Goal: Communication & Community: Answer question/provide support

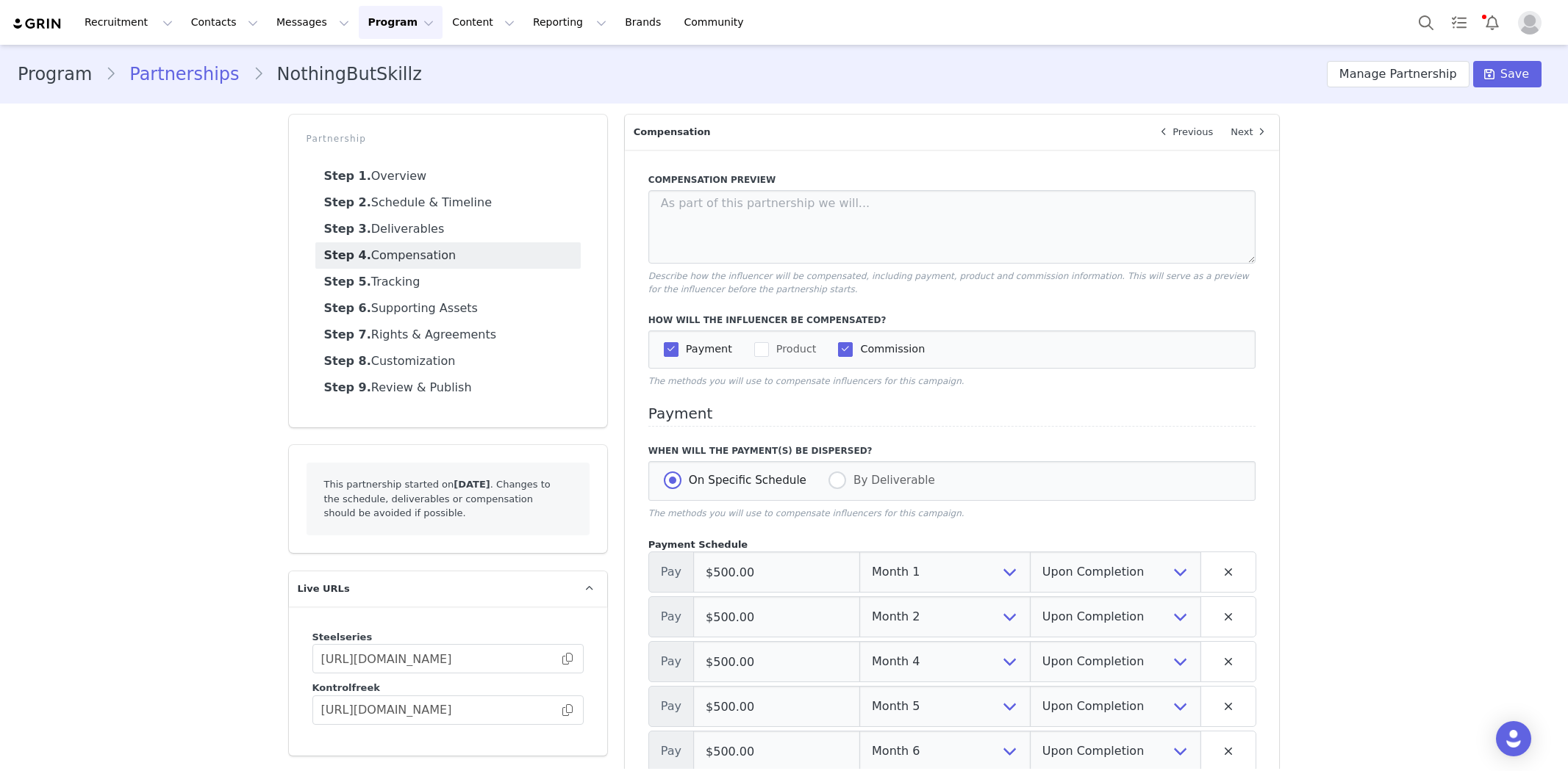
select select "1"
select select "upon_completion"
select select "2"
select select "upon_completion"
select select "4"
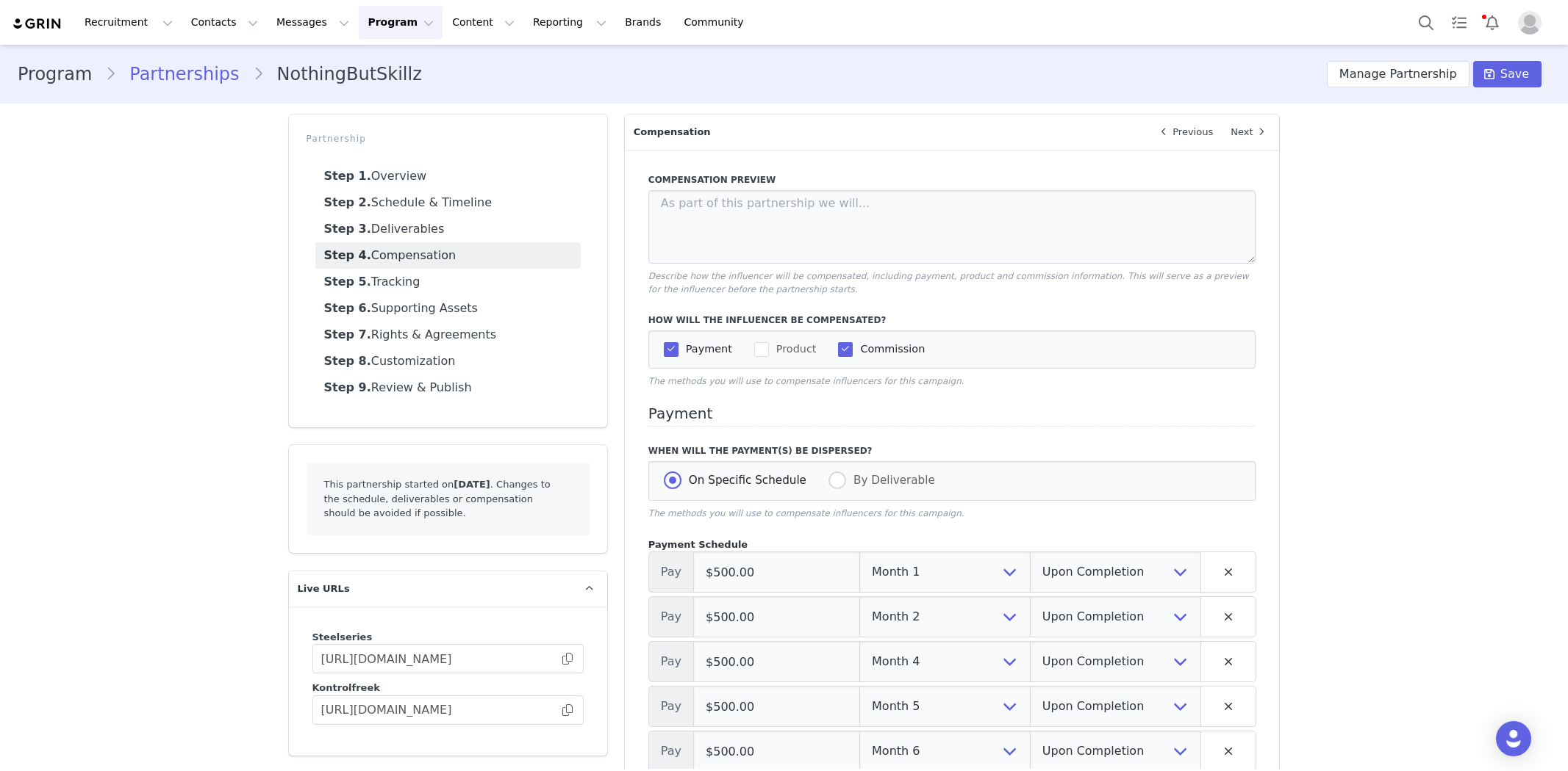
select select "upon_completion"
select select "5"
select select "upon_completion"
select select "6"
select select "upon_completion"
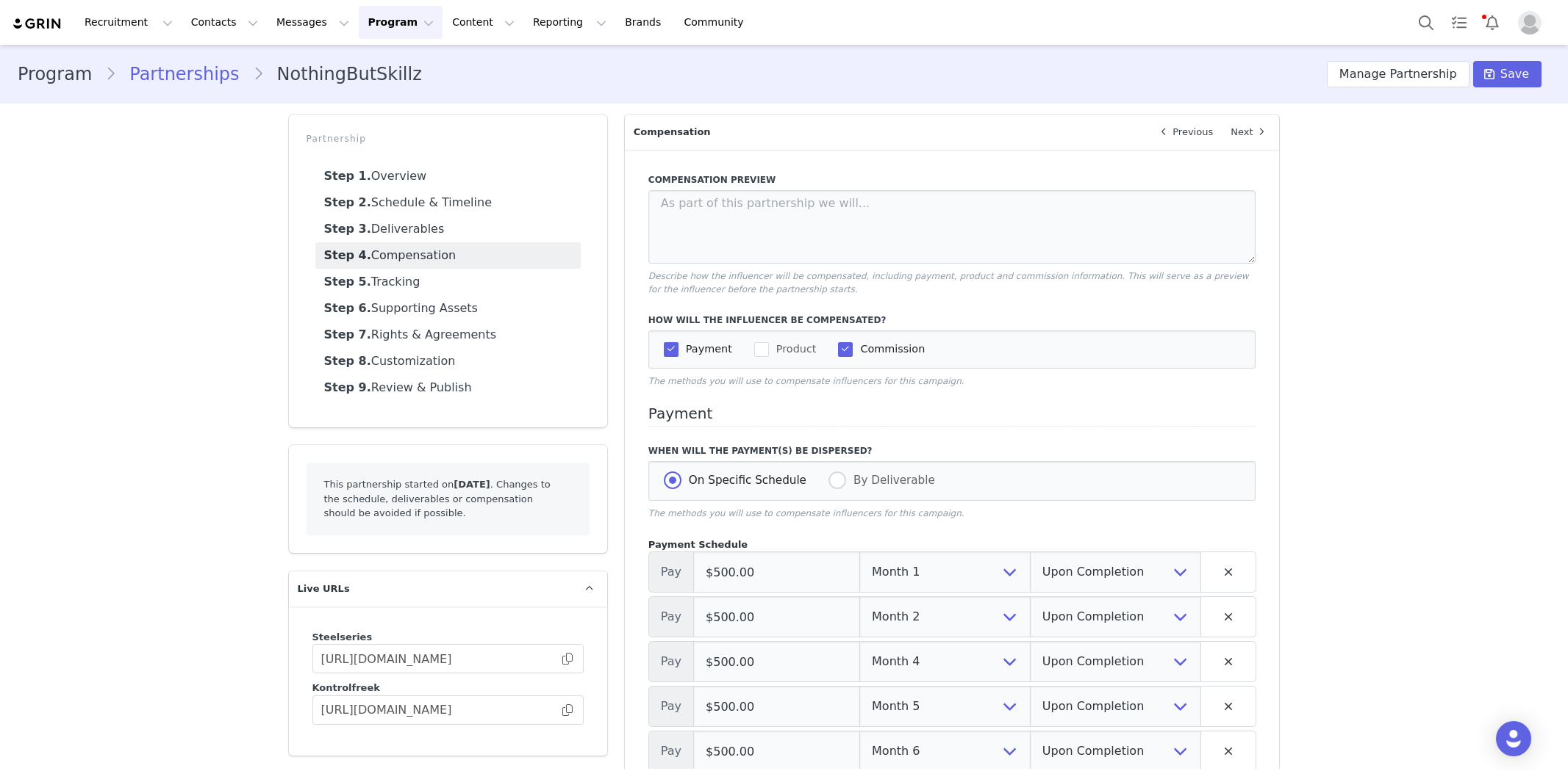
select select "3"
select select "upon_completion"
select select "7"
select select "upon_completion"
select select "8"
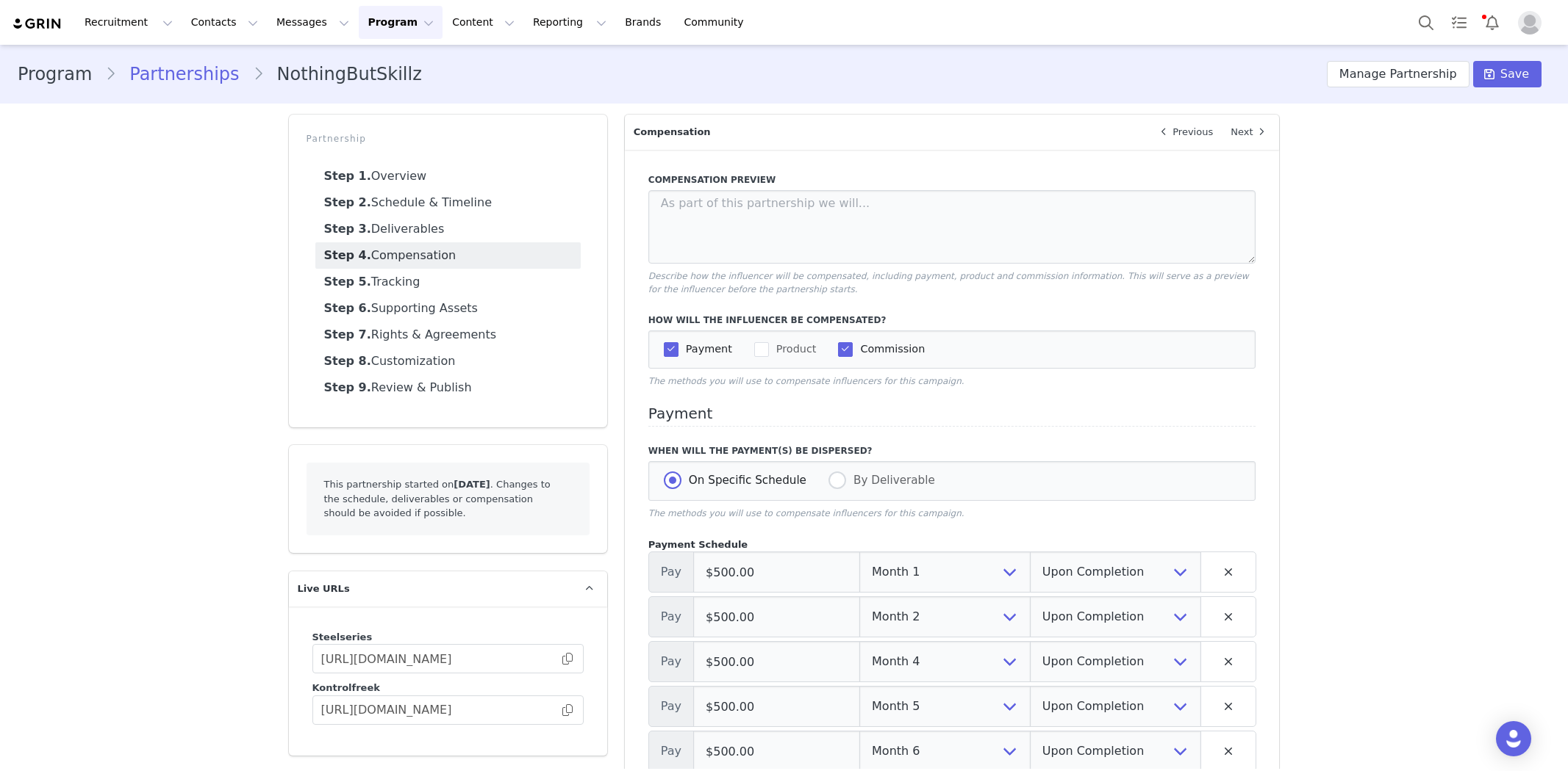
select select "upon_completion"
select select "9"
select select "upon_completion"
select select "10"
select select "upon_completion"
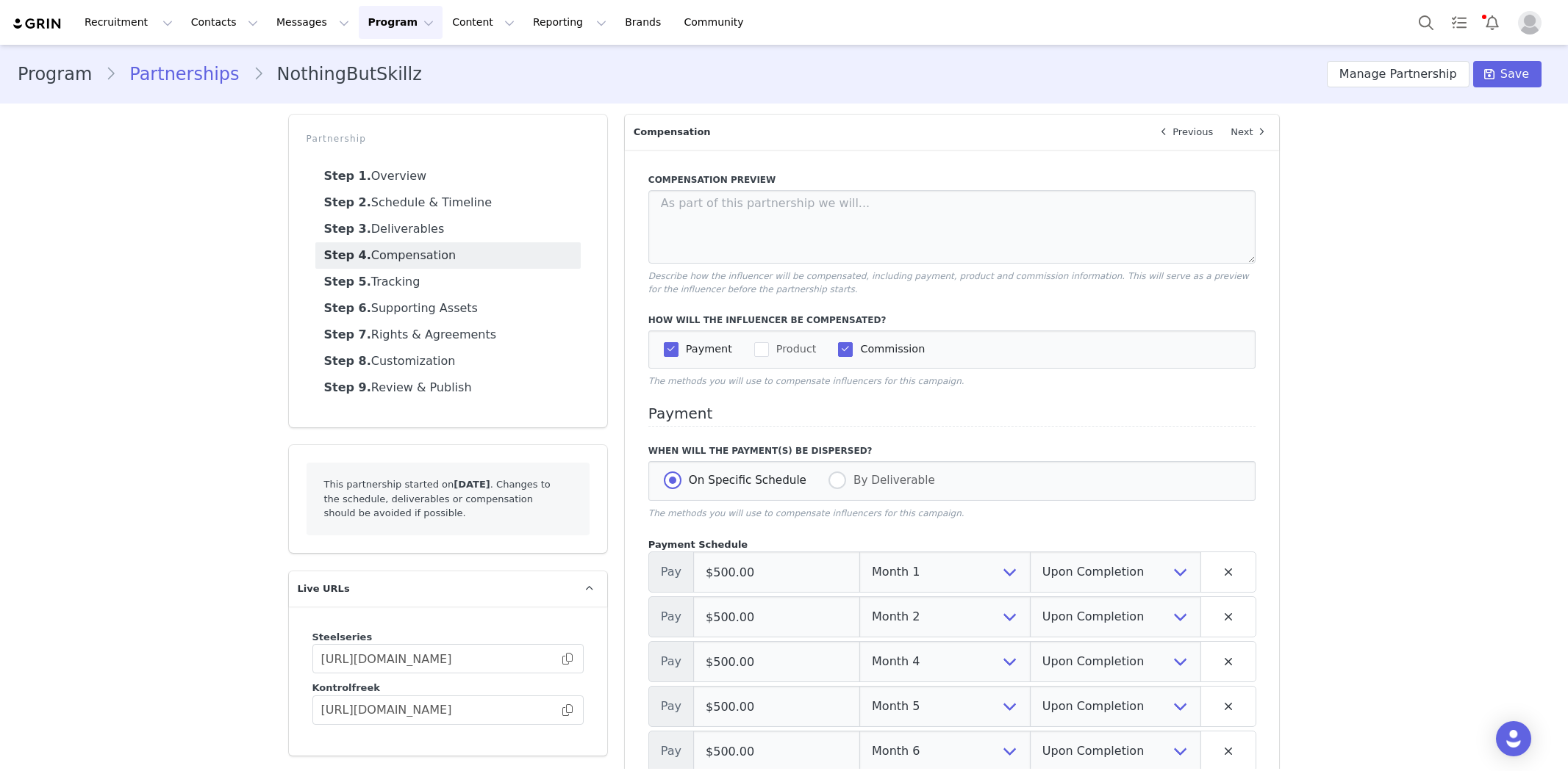
select select "11"
select select "upon_completion"
select select "12"
select select "upon_completion"
select select "10005838"
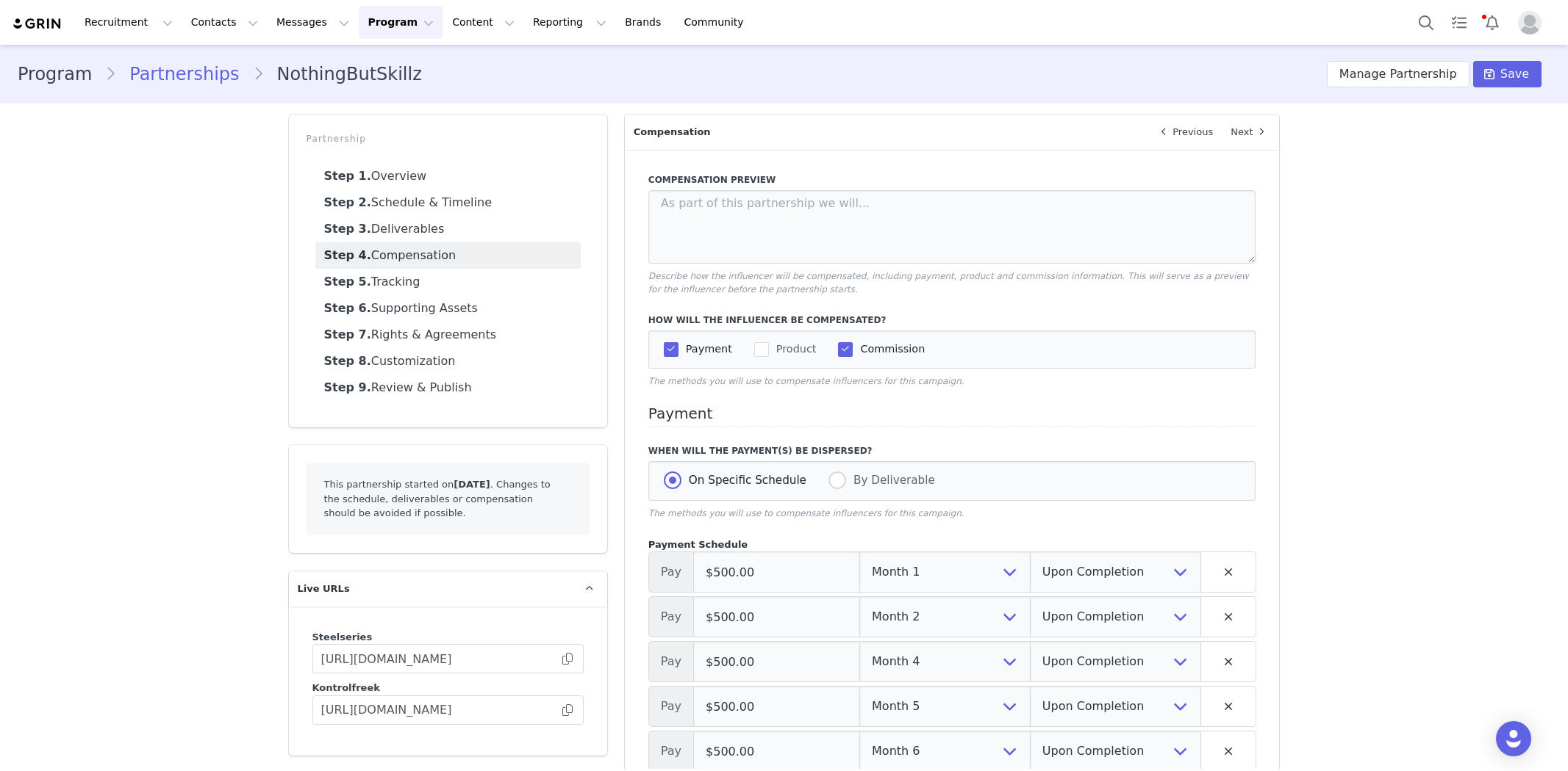
select select "21940"
click at [152, 417] on div "Program Partnerships NothingButSkillz Manage Partnership Save Partnership Step …" at bounding box center [784, 748] width 1568 height 1407
click at [277, 24] on button "Messages Messages" at bounding box center [312, 23] width 90 height 33
click at [284, 93] on div "Inbox" at bounding box center [302, 92] width 99 height 16
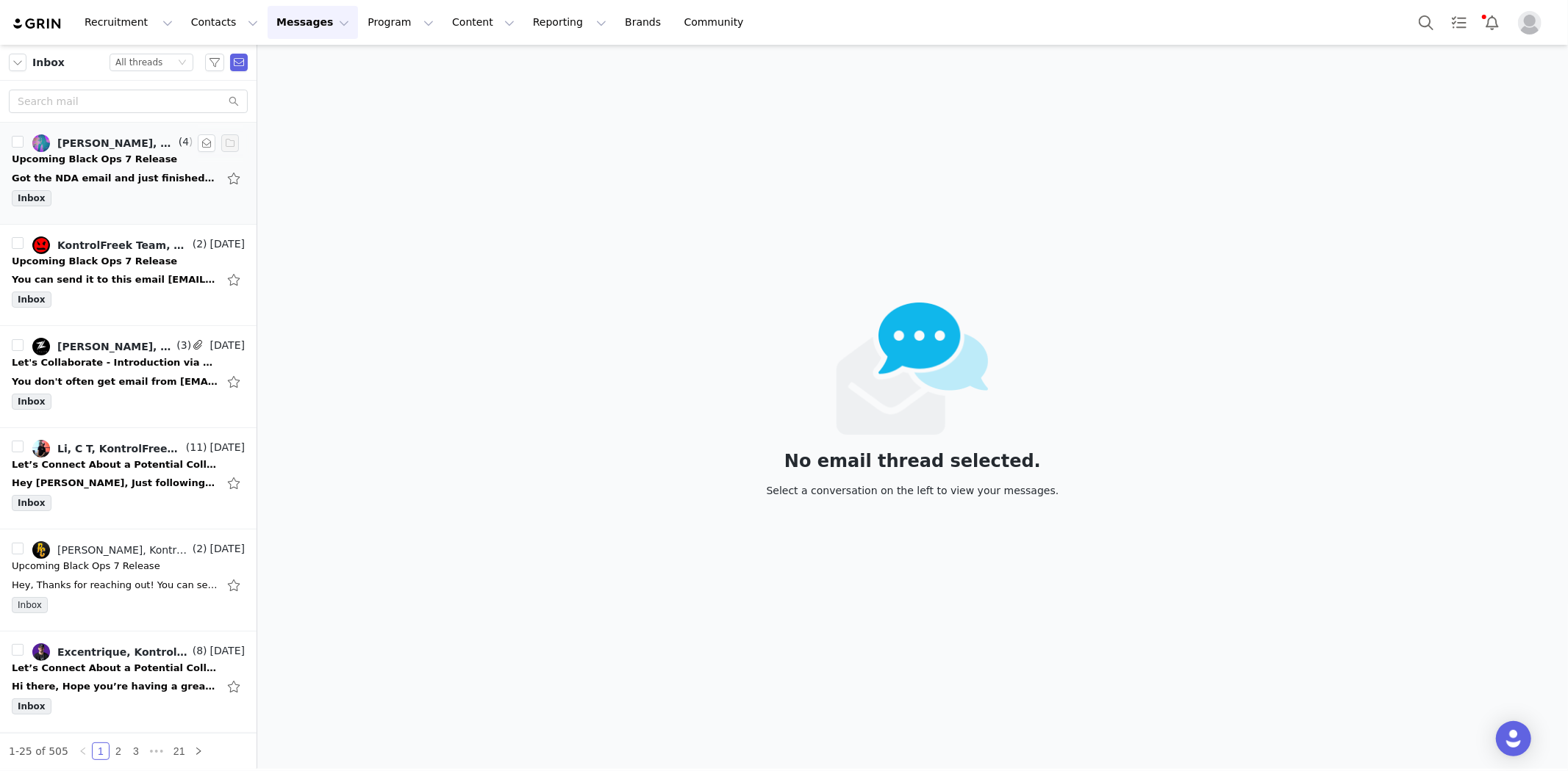
click at [125, 186] on div "Got the NDA email and just finished reading and signing everything. Good to go.…" at bounding box center [128, 179] width 233 height 24
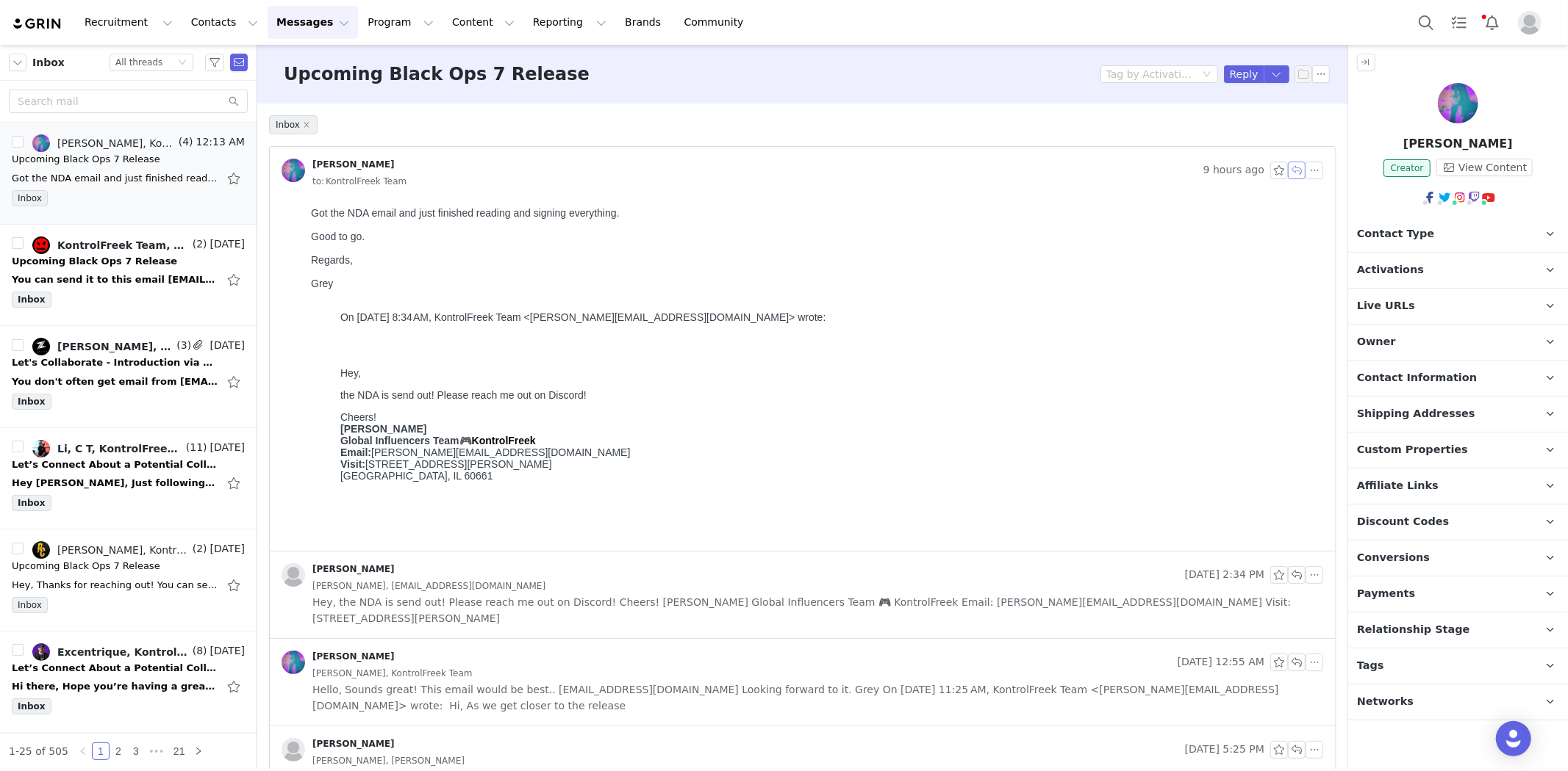
drag, startPoint x: 1287, startPoint y: 173, endPoint x: 966, endPoint y: 3, distance: 363.2
click at [1288, 173] on button "button" at bounding box center [1297, 170] width 18 height 18
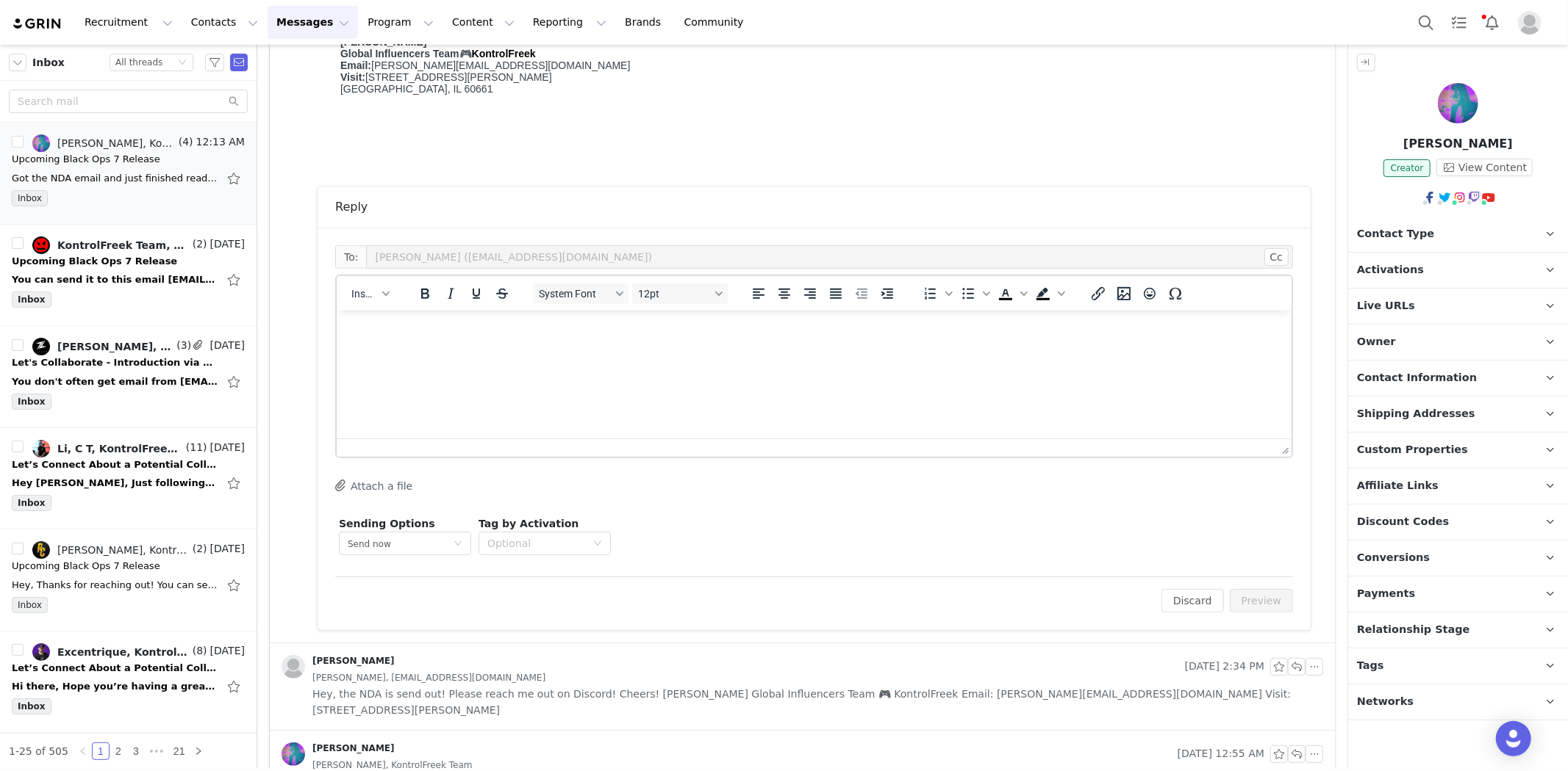
click at [826, 349] on html at bounding box center [813, 330] width 955 height 40
click at [368, 291] on span "Insert" at bounding box center [364, 294] width 26 height 12
click at [383, 364] on div "Insert Signature" at bounding box center [423, 366] width 132 height 18
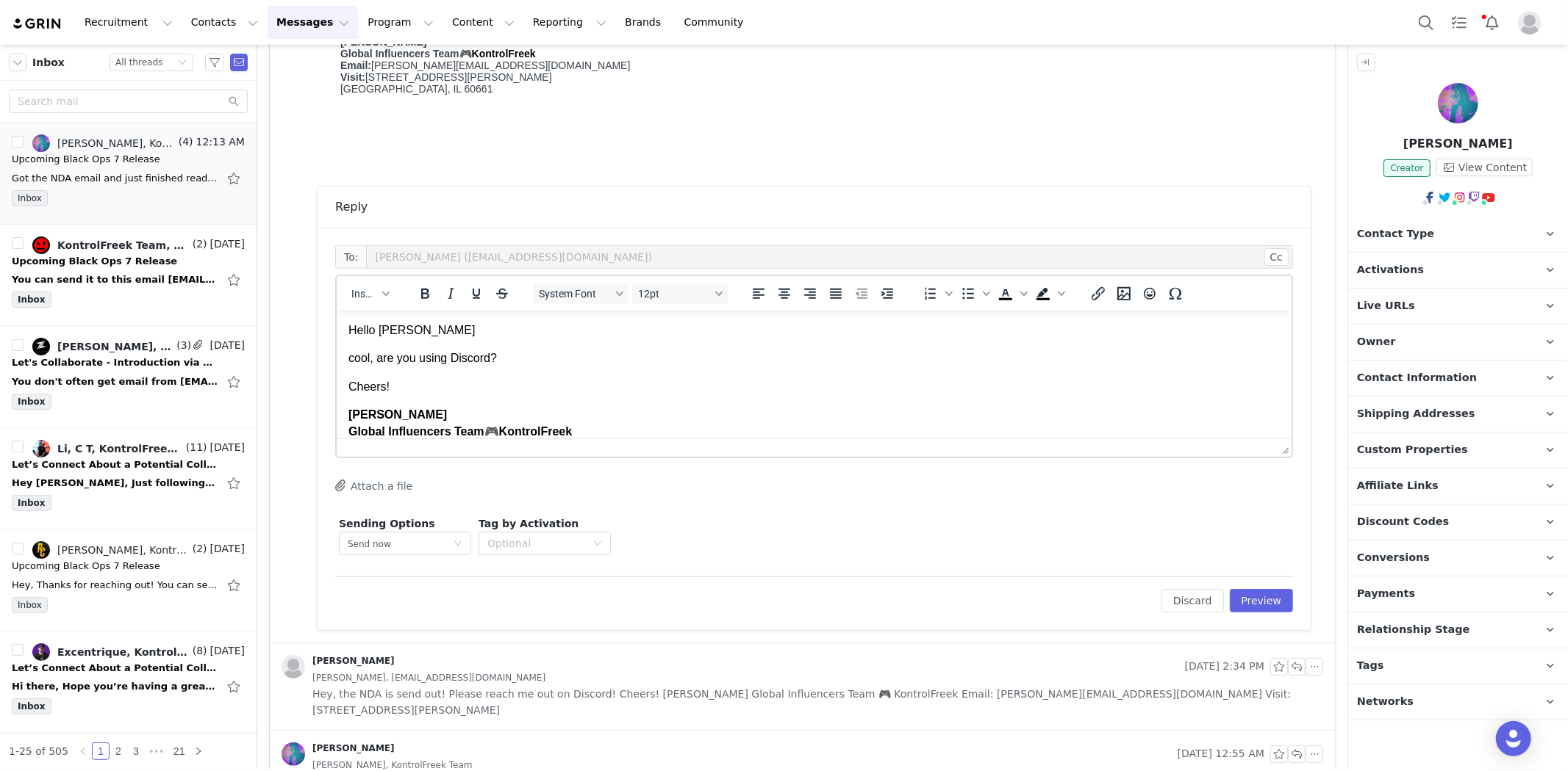
scroll to position [49, 0]
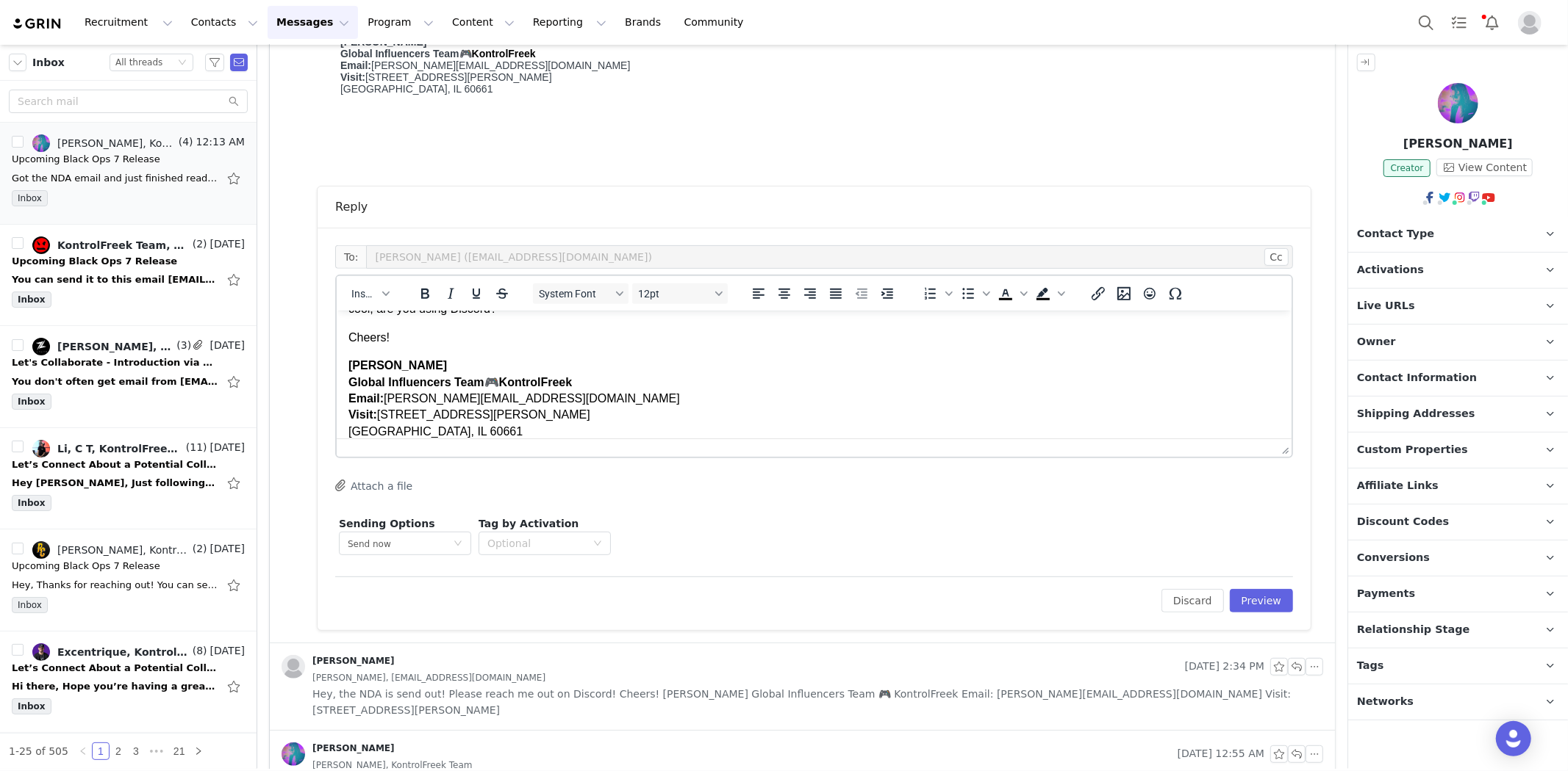
click at [386, 337] on p "Cheers!" at bounding box center [813, 337] width 931 height 16
click at [1238, 595] on button "Preview" at bounding box center [1261, 601] width 64 height 24
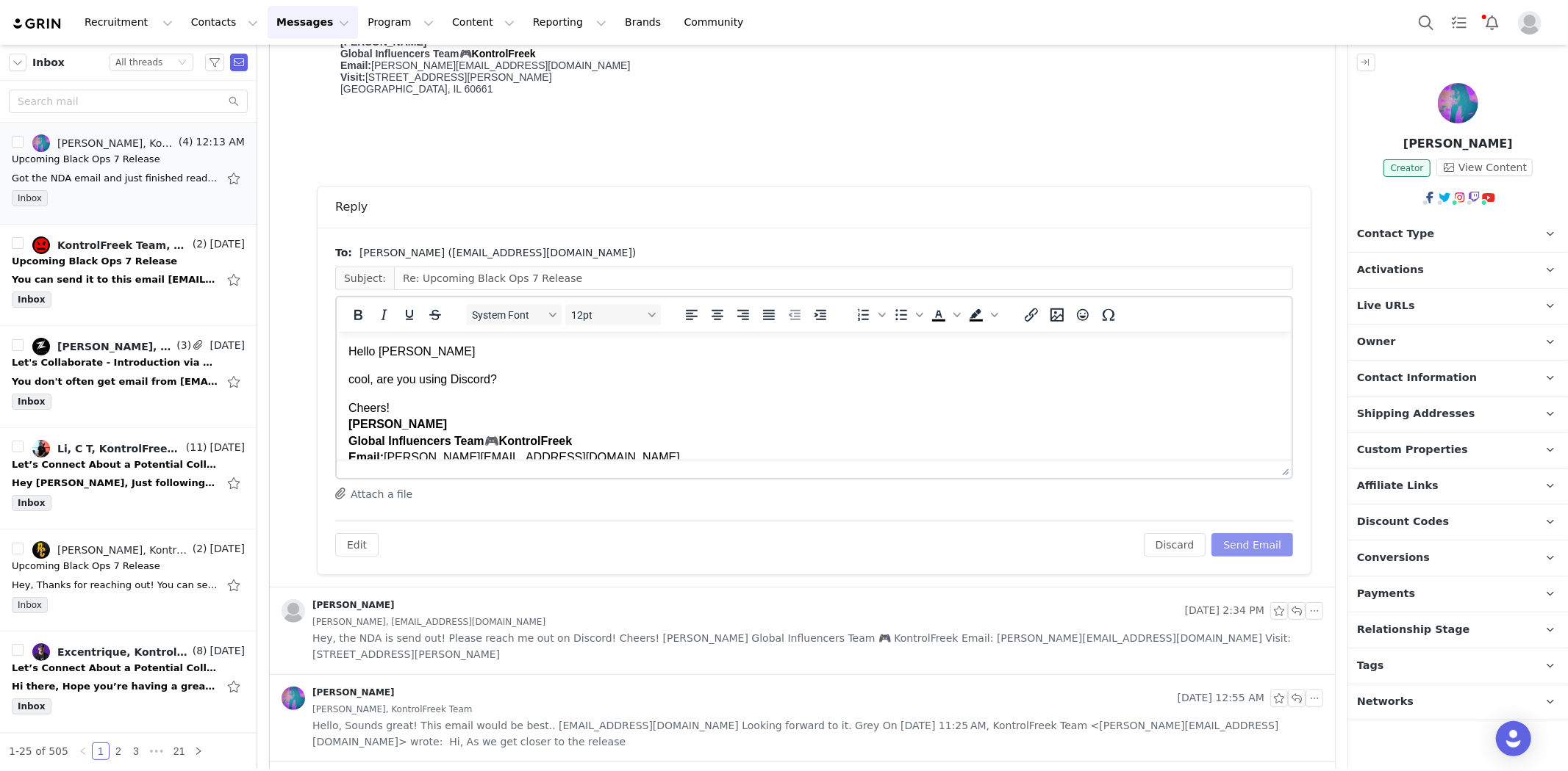
scroll to position [0, 0]
click at [1250, 536] on button "Send Email" at bounding box center [1252, 545] width 82 height 24
